Goal: Task Accomplishment & Management: Manage account settings

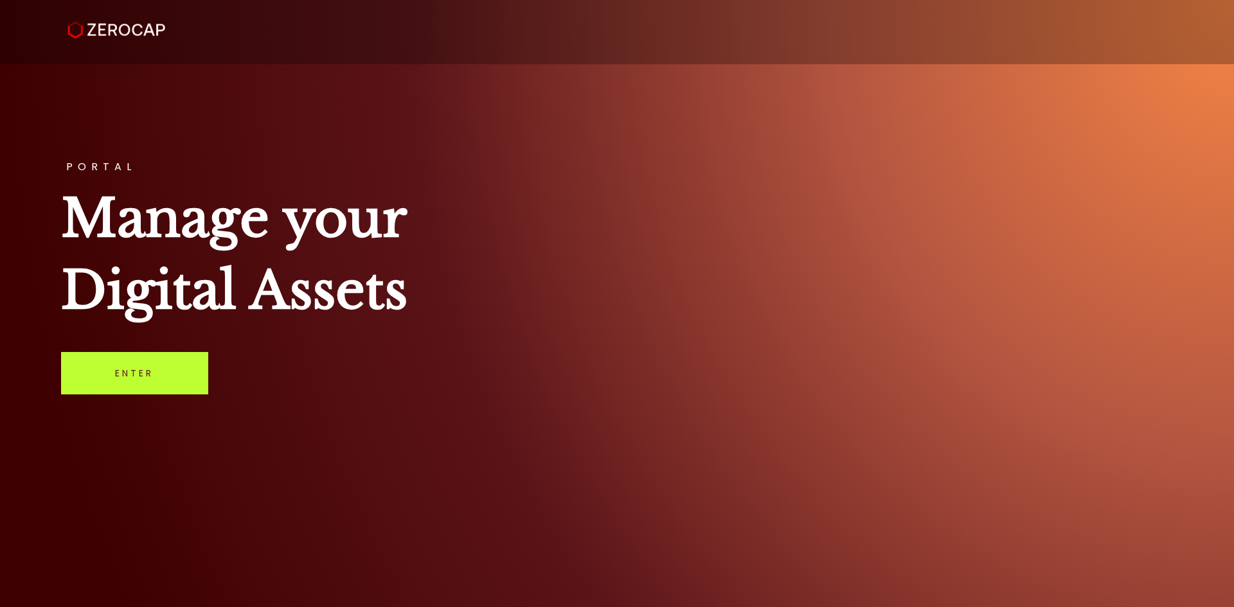
click at [105, 373] on link "Enter" at bounding box center [134, 373] width 147 height 42
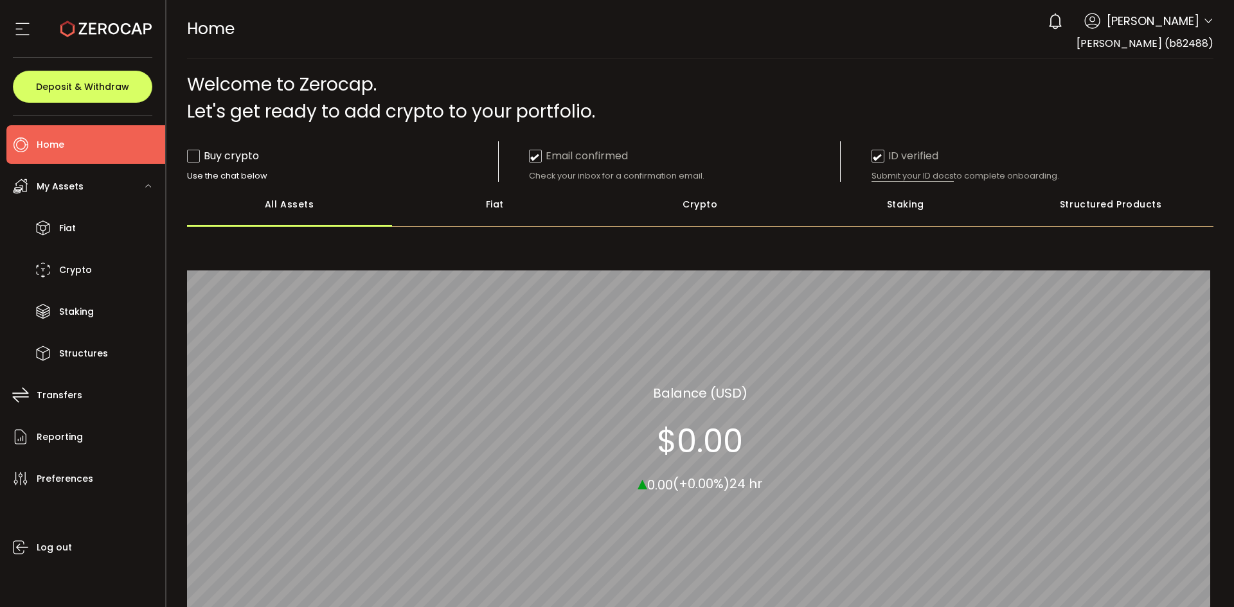
click at [17, 19] on icon at bounding box center [22, 28] width 19 height 19
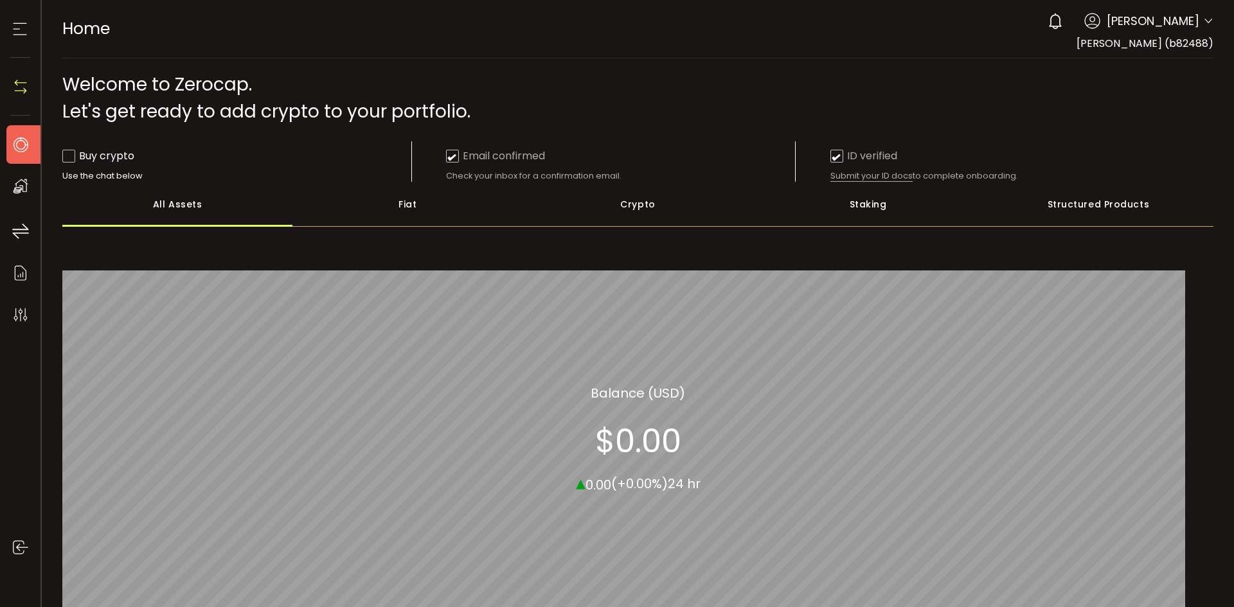
click at [18, 27] on icon at bounding box center [19, 28] width 19 height 19
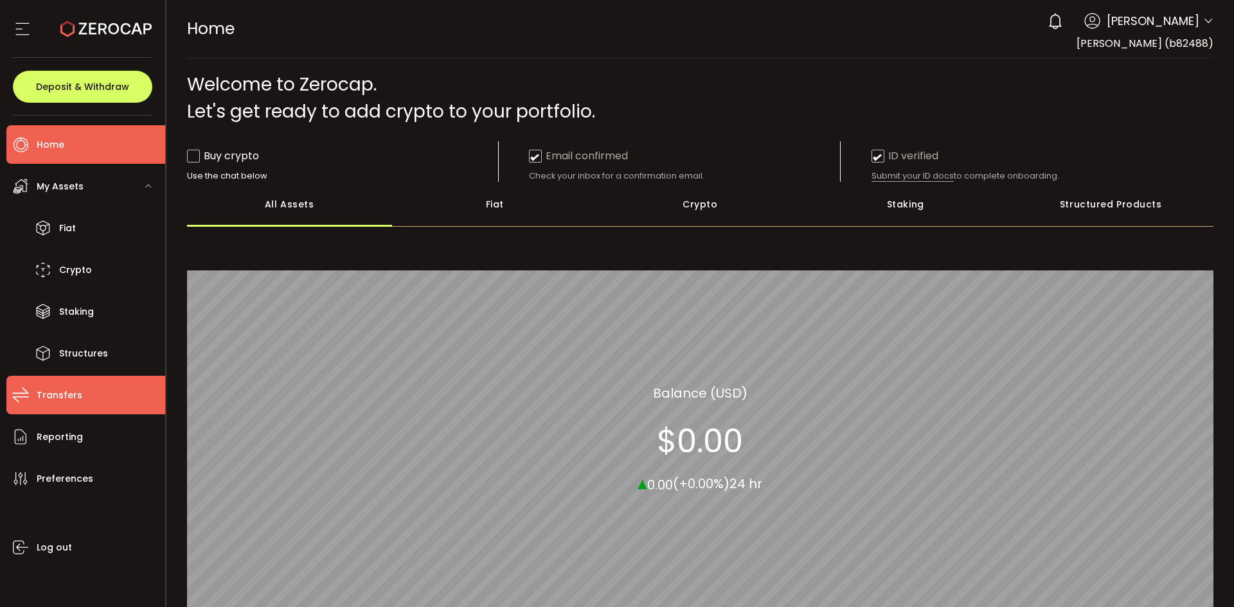
click at [79, 400] on li "Transfers" at bounding box center [85, 395] width 159 height 39
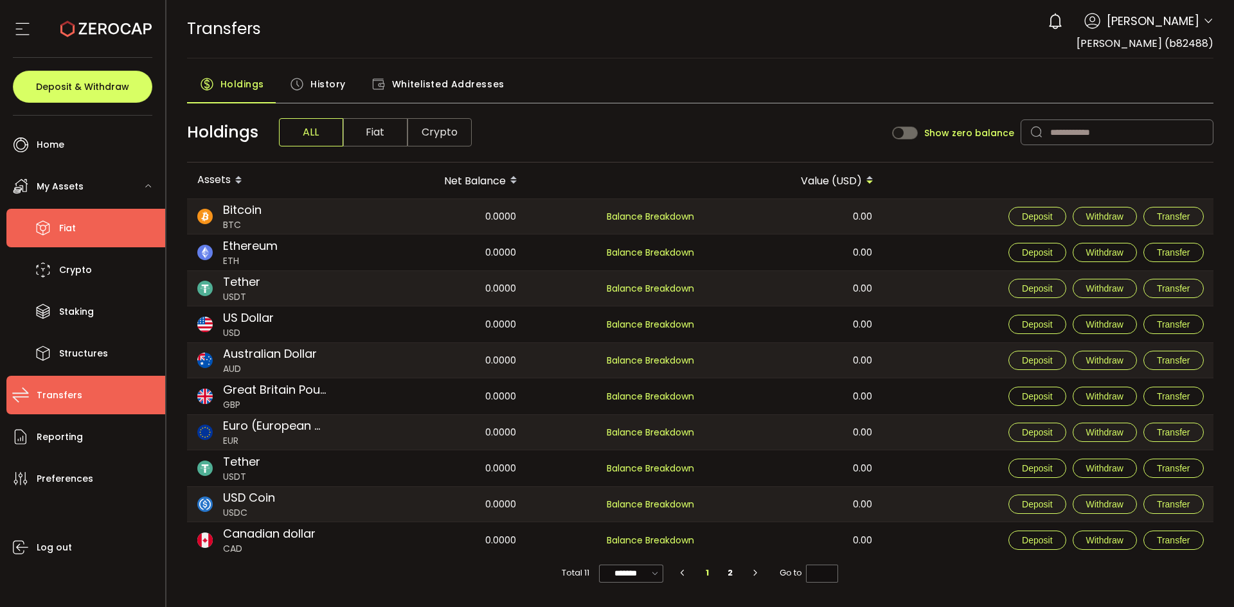
click at [78, 223] on li "Fiat" at bounding box center [85, 228] width 159 height 39
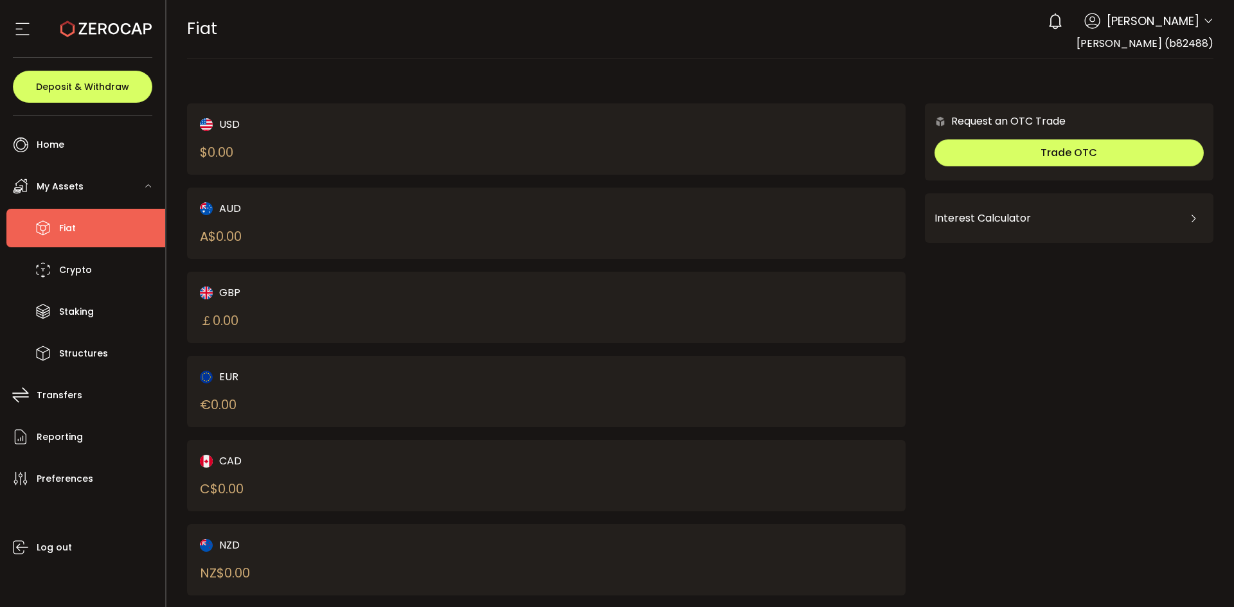
click at [227, 217] on div "AUD A$ 0.00" at bounding box center [356, 224] width 312 height 46
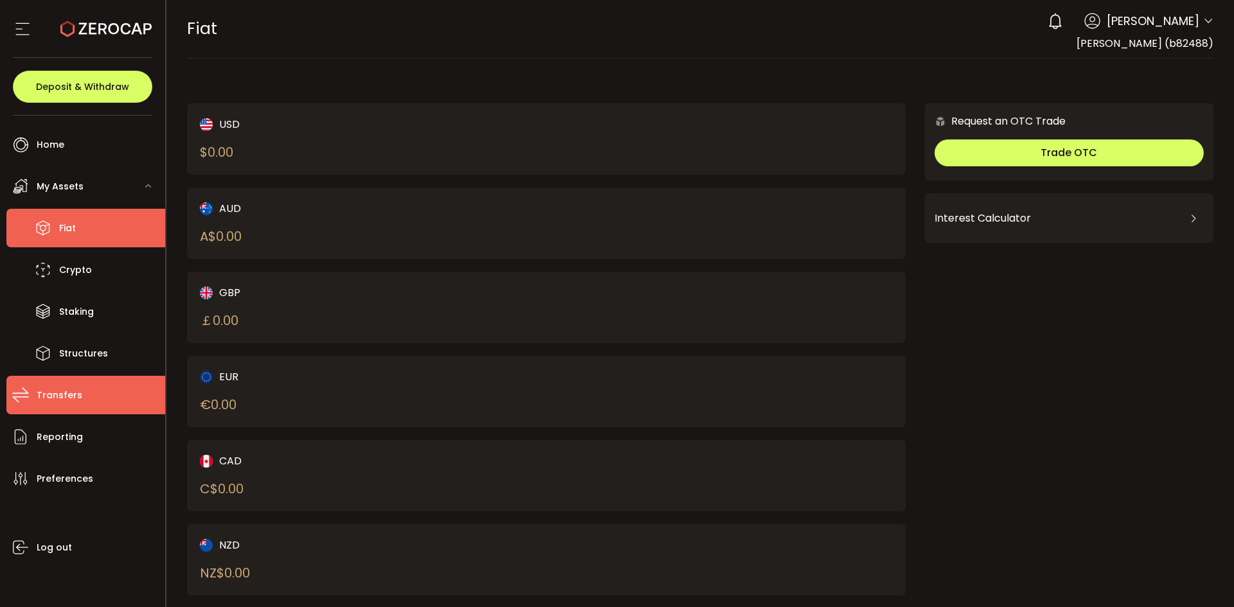
click at [64, 388] on span "Transfers" at bounding box center [60, 395] width 46 height 19
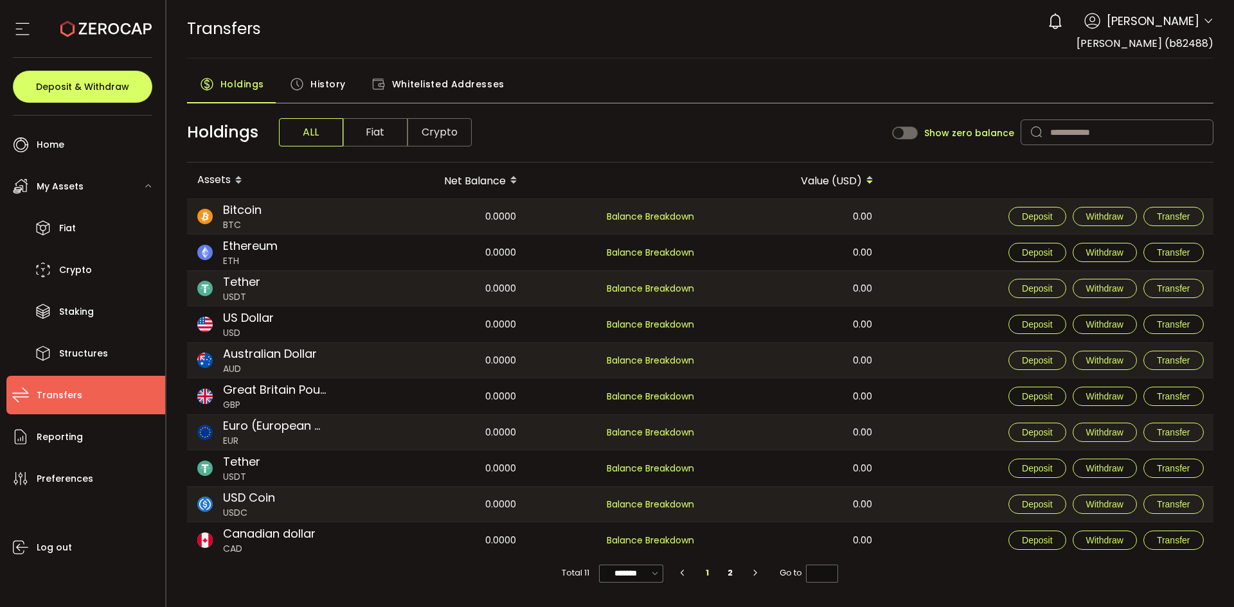
click at [377, 125] on span "Fiat" at bounding box center [375, 132] width 64 height 28
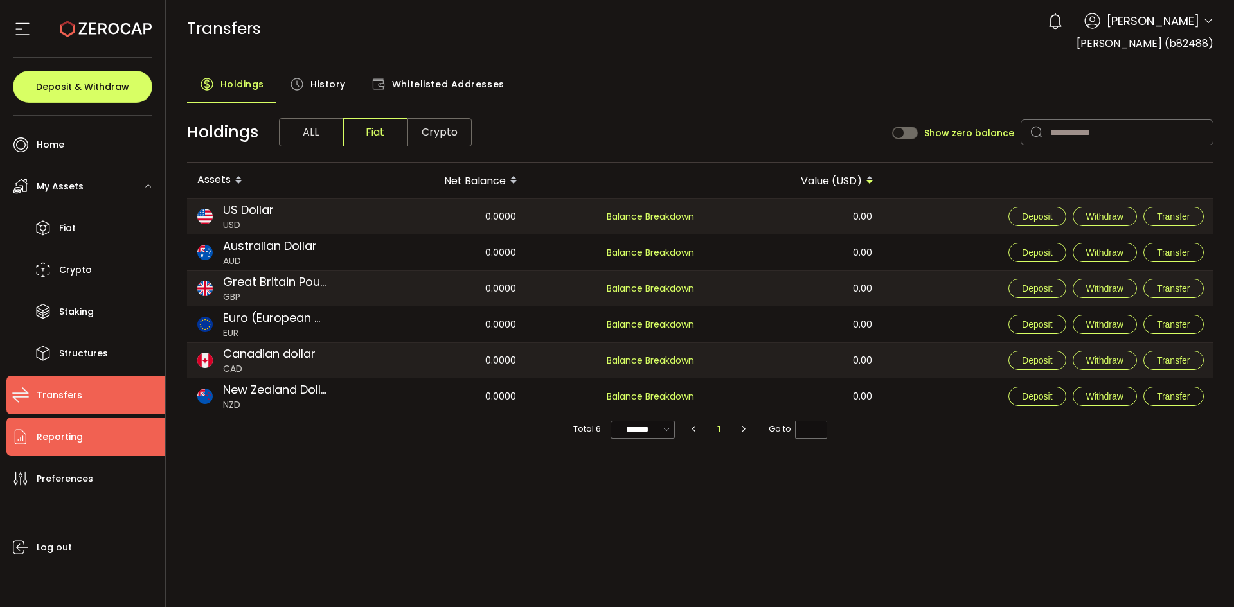
click at [50, 444] on span "Reporting" at bounding box center [60, 437] width 46 height 19
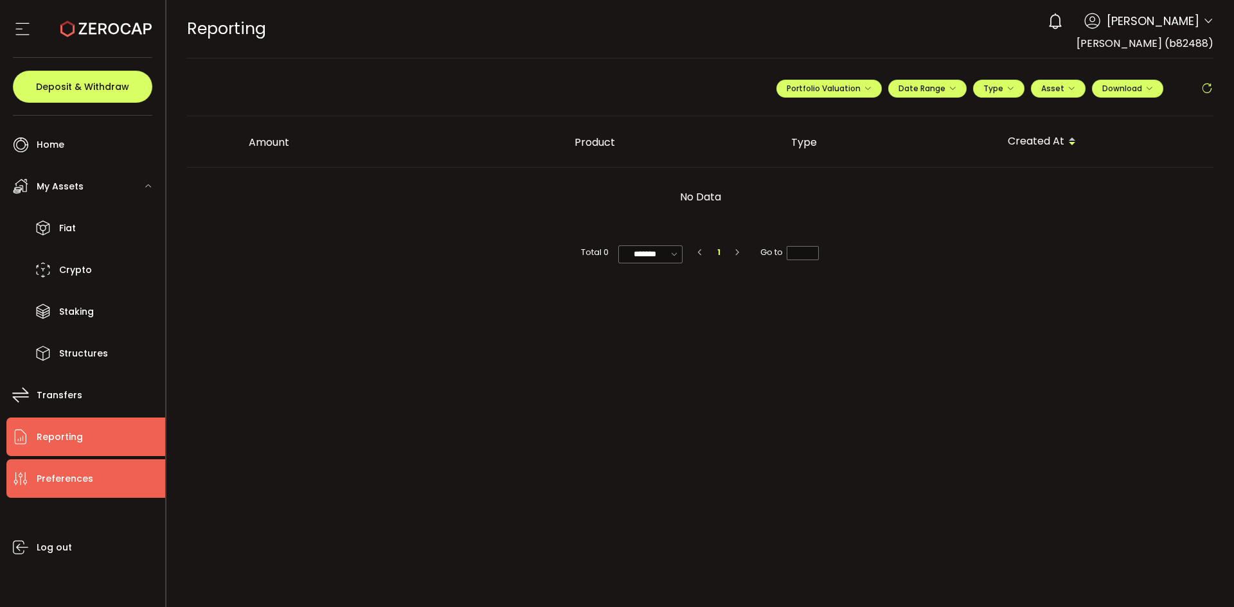
click at [122, 468] on li "Preferences" at bounding box center [85, 479] width 159 height 39
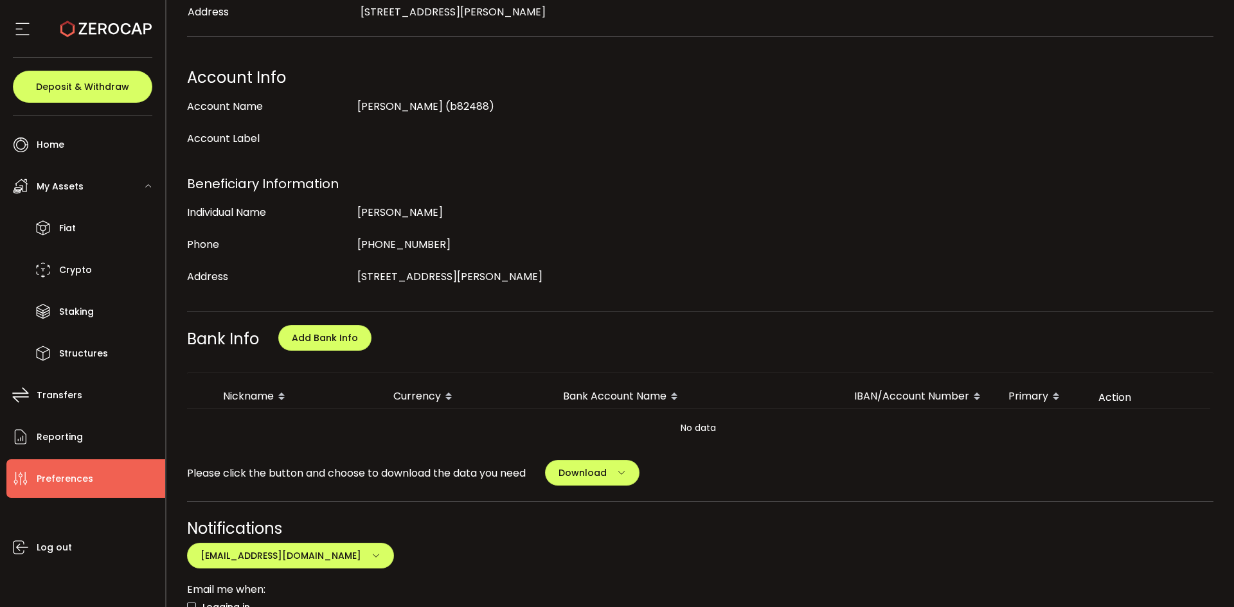
scroll to position [257, 0]
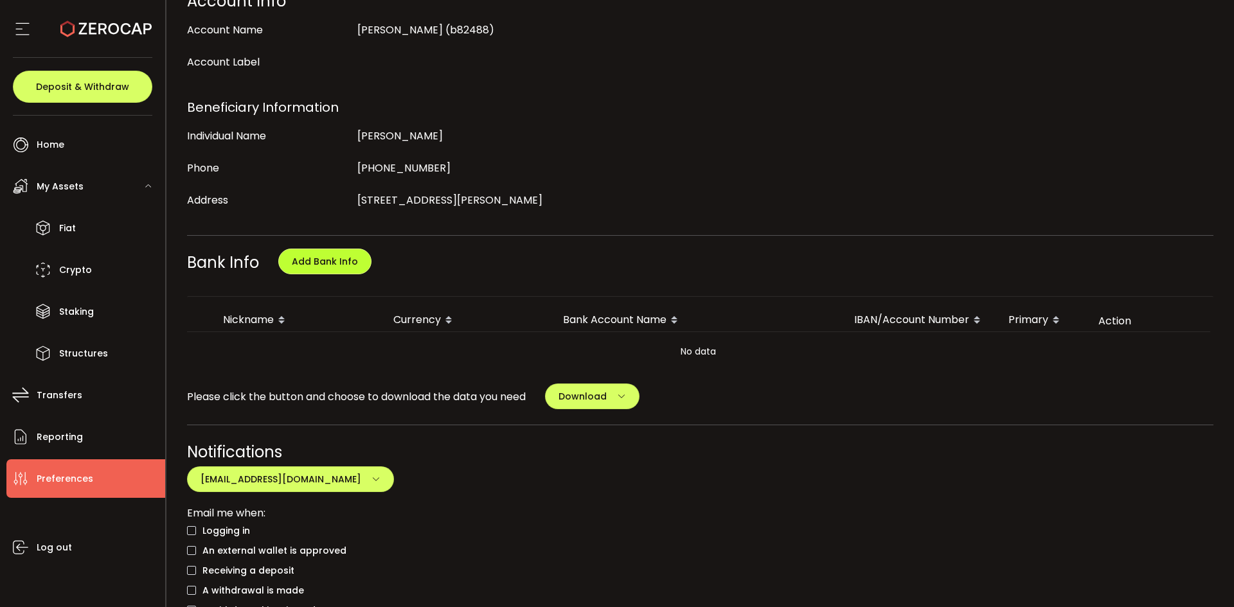
click at [311, 258] on span "Add Bank Info" at bounding box center [325, 261] width 66 height 13
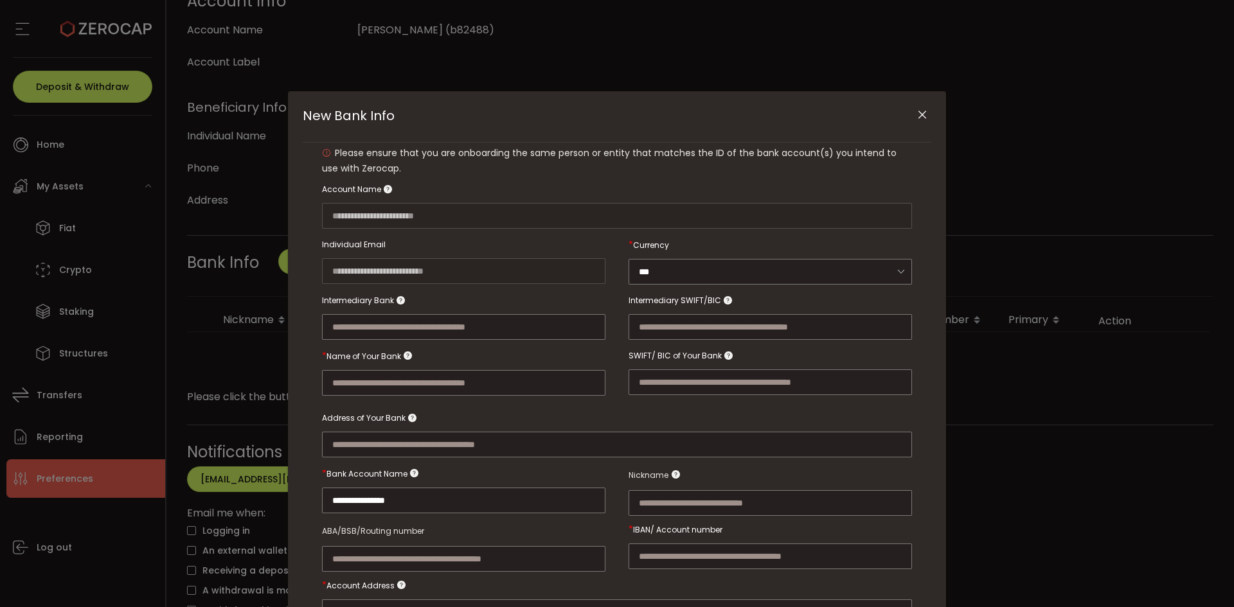
click at [926, 106] on button "Close" at bounding box center [922, 115] width 22 height 22
